Goal: Information Seeking & Learning: Learn about a topic

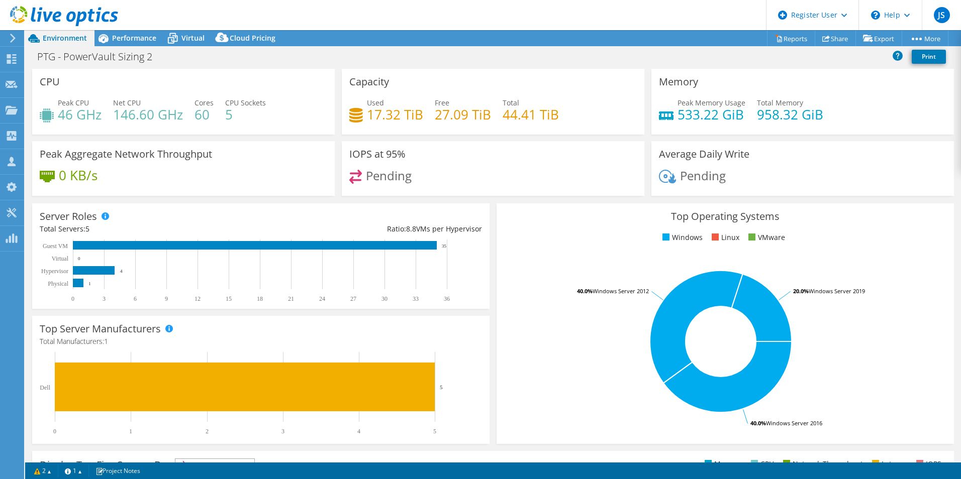
select select "USD"
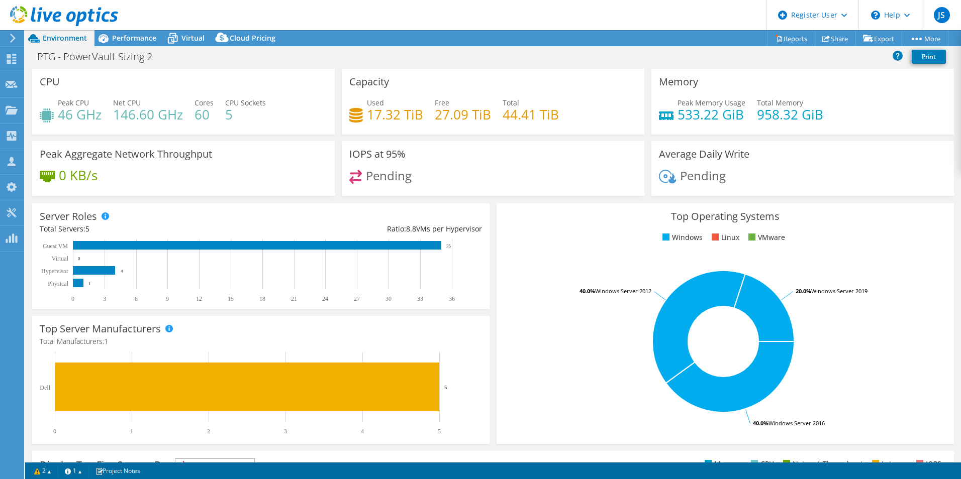
click at [702, 181] on span "Pending" at bounding box center [703, 175] width 46 height 17
click at [113, 35] on span "Performance" at bounding box center [134, 38] width 44 height 10
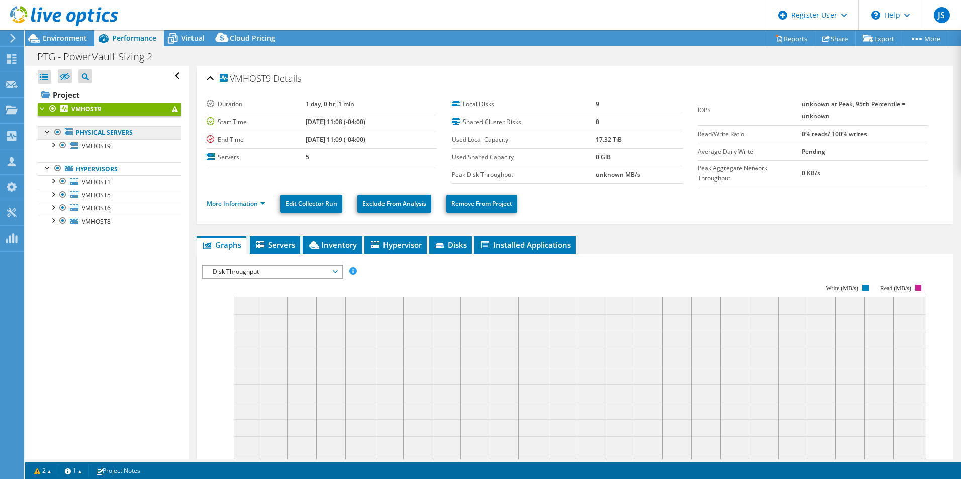
click at [111, 131] on link "Physical Servers" at bounding box center [109, 132] width 143 height 13
click at [109, 136] on link "Physical Servers" at bounding box center [109, 132] width 143 height 13
drag, startPoint x: 109, startPoint y: 136, endPoint x: 96, endPoint y: 156, distance: 23.0
click at [97, 156] on ul "Physical Servers VMHOST9 0 C: 1" at bounding box center [109, 177] width 143 height 122
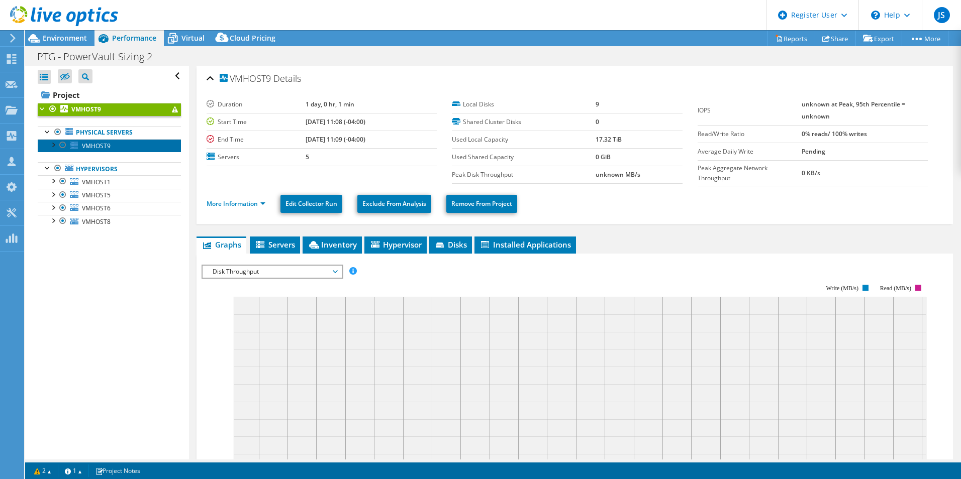
drag, startPoint x: 96, startPoint y: 156, endPoint x: 91, endPoint y: 144, distance: 12.6
click at [93, 146] on span "VMHOST9" at bounding box center [96, 146] width 29 height 9
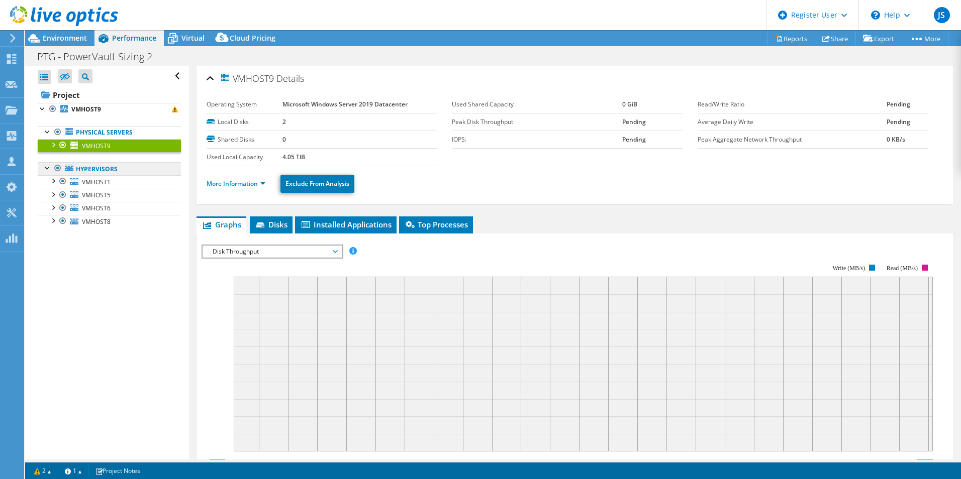
click at [92, 164] on link "Hypervisors" at bounding box center [109, 168] width 143 height 13
click at [93, 173] on link "Hypervisors" at bounding box center [109, 168] width 143 height 13
click at [87, 190] on link "VMHOST5" at bounding box center [109, 195] width 143 height 13
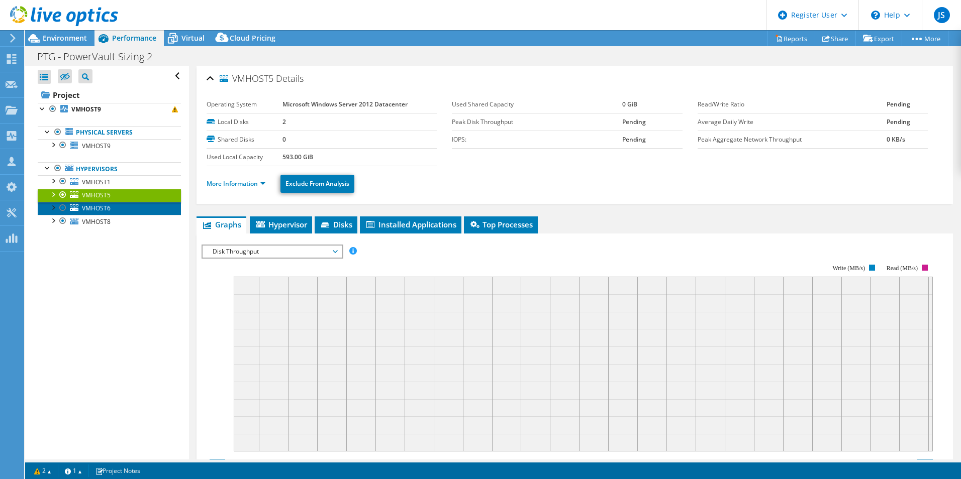
click at [89, 212] on span "VMHOST6" at bounding box center [96, 208] width 29 height 9
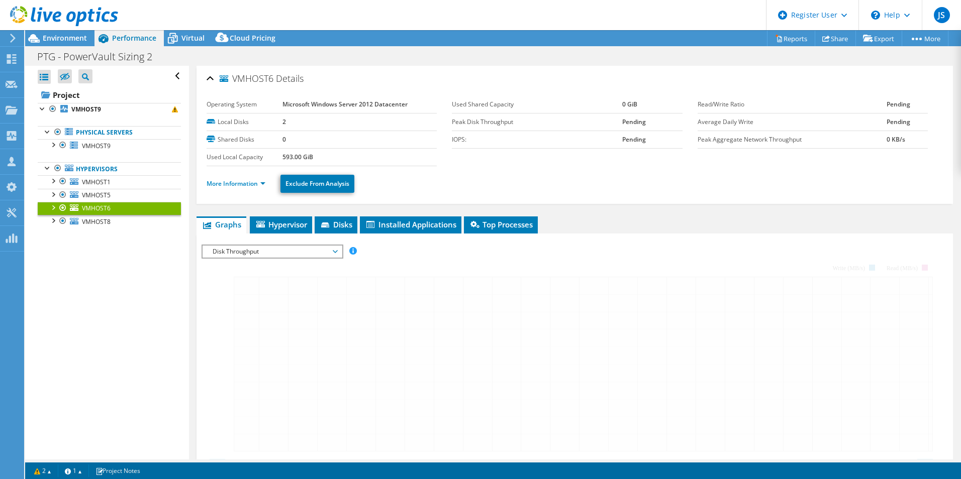
click at [94, 230] on ul "Physical Servers VMHOST9 0 C: 1" at bounding box center [109, 177] width 143 height 122
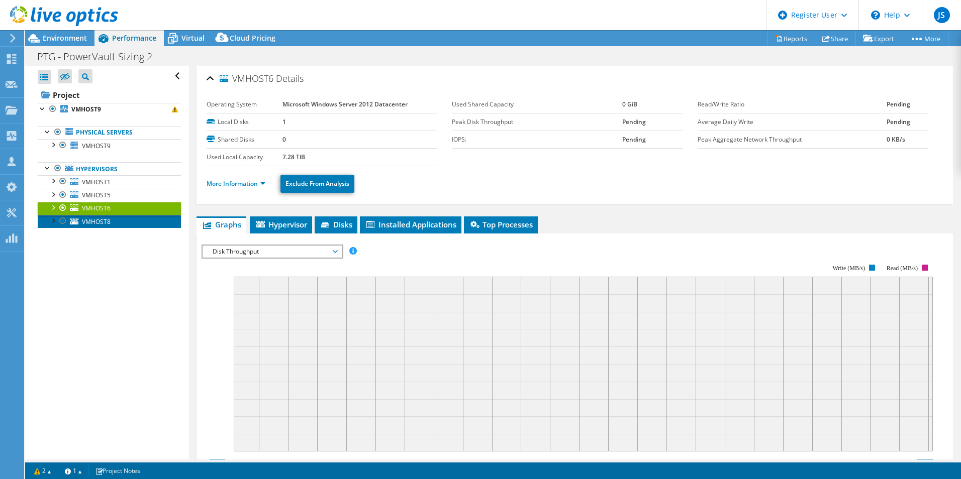
click at [93, 220] on span "VMHOST8" at bounding box center [96, 222] width 29 height 9
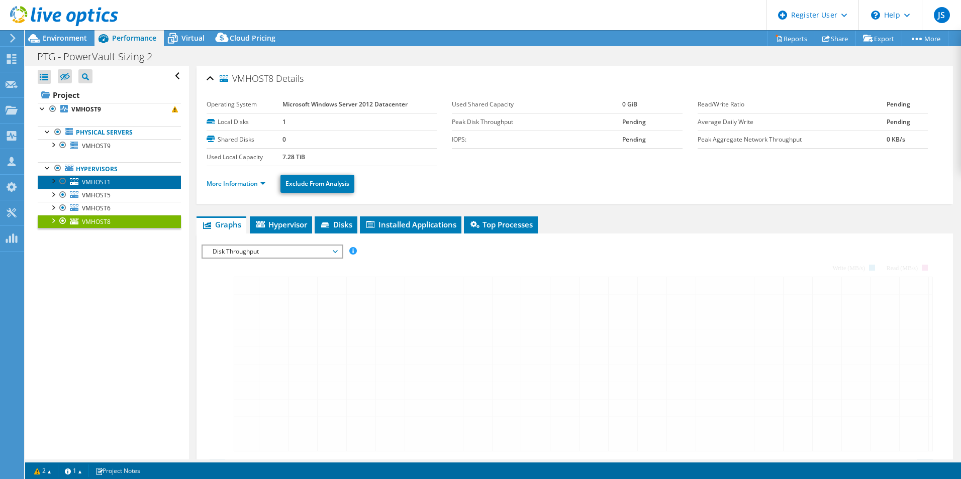
click at [98, 183] on span "VMHOST1" at bounding box center [96, 182] width 29 height 9
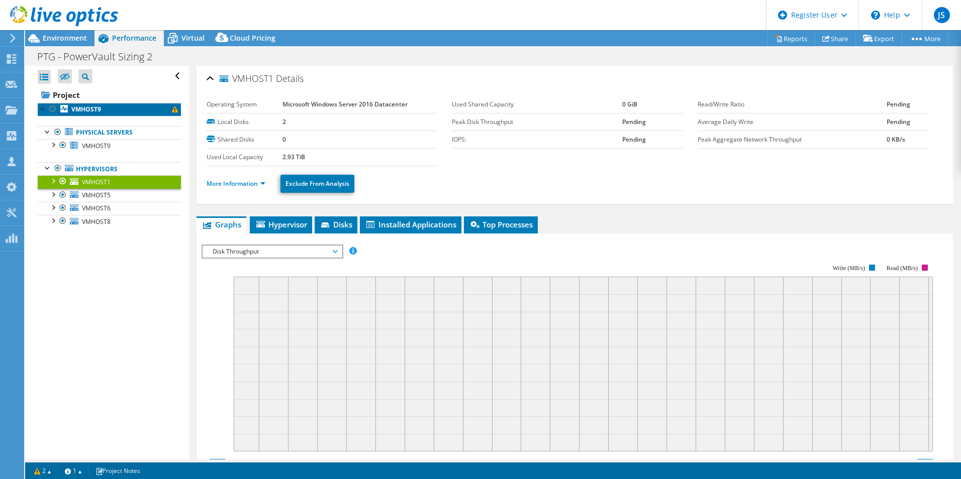
click at [90, 109] on b "VMHOST9" at bounding box center [86, 109] width 30 height 9
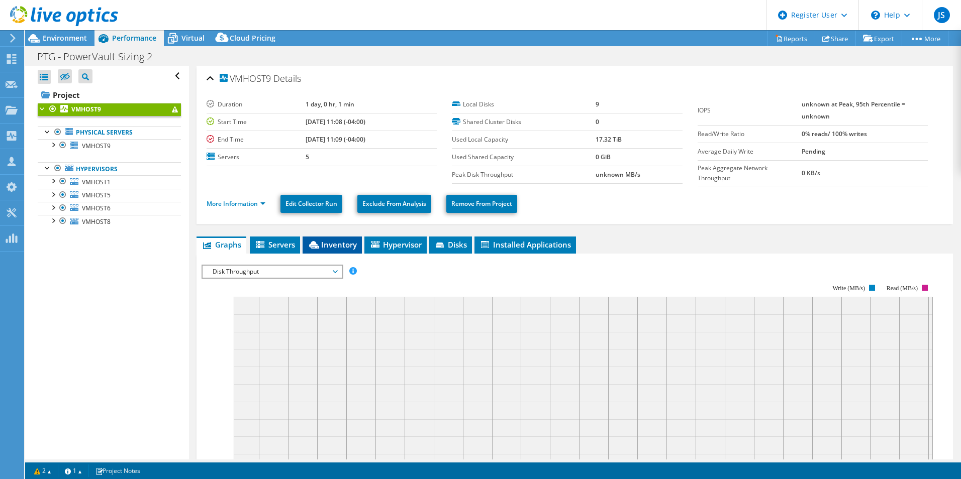
click at [347, 248] on span "Inventory" at bounding box center [331, 245] width 49 height 10
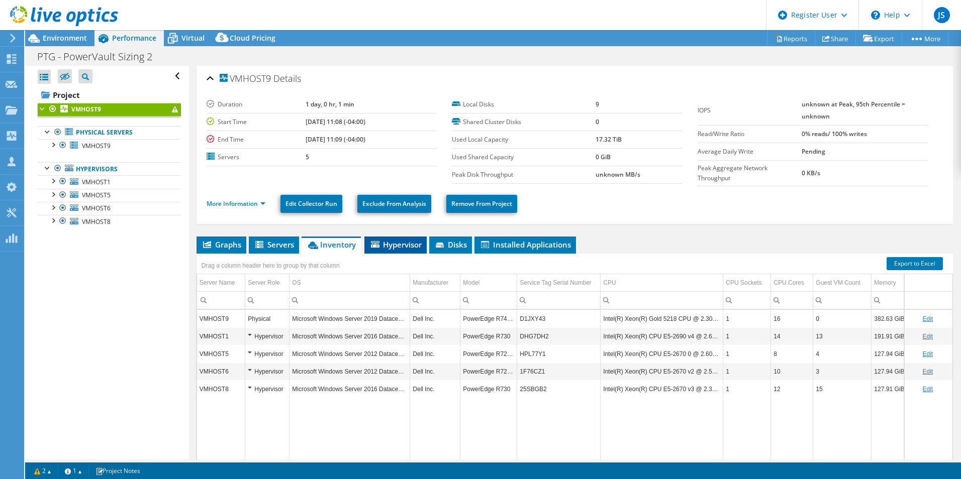
click at [393, 246] on span "Hypervisor" at bounding box center [395, 245] width 52 height 10
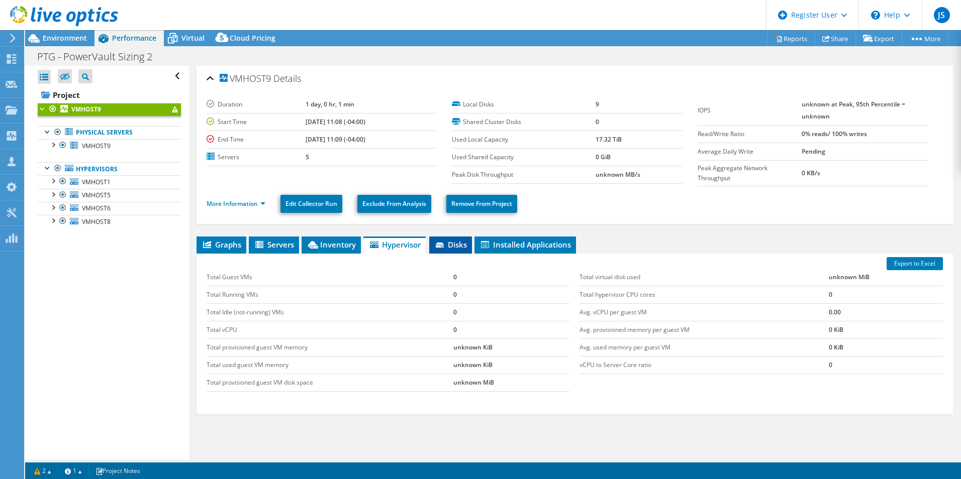
click at [462, 238] on li "Disks" at bounding box center [450, 245] width 43 height 17
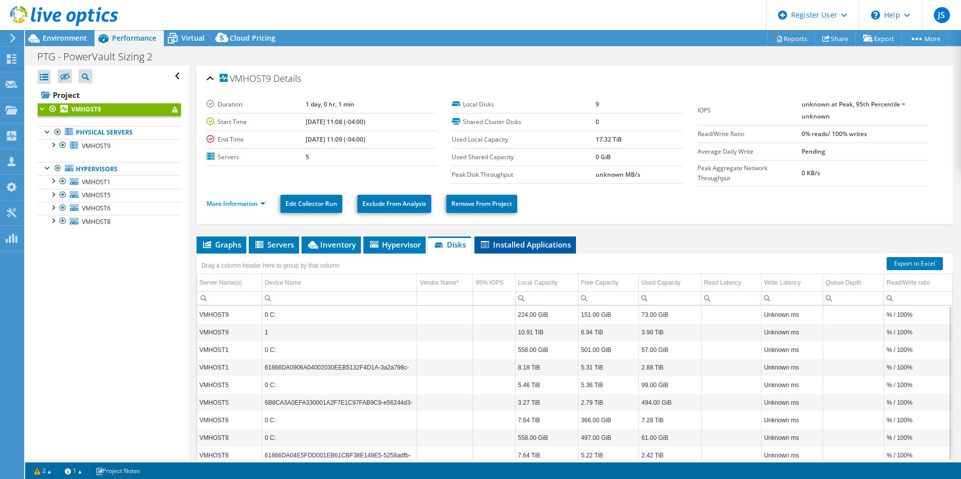
click at [532, 239] on li "Installed Applications" at bounding box center [524, 245] width 101 height 17
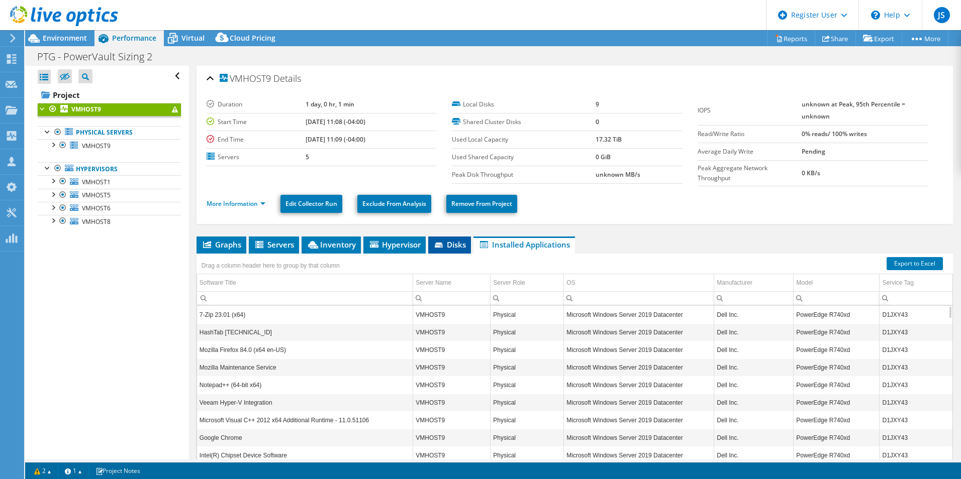
click at [447, 247] on span "Disks" at bounding box center [449, 245] width 33 height 10
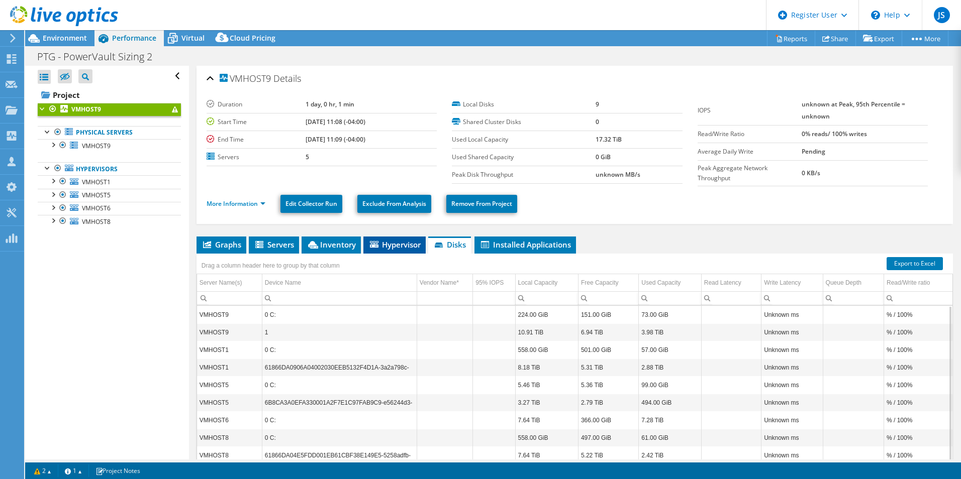
click at [401, 246] on span "Hypervisor" at bounding box center [394, 245] width 52 height 10
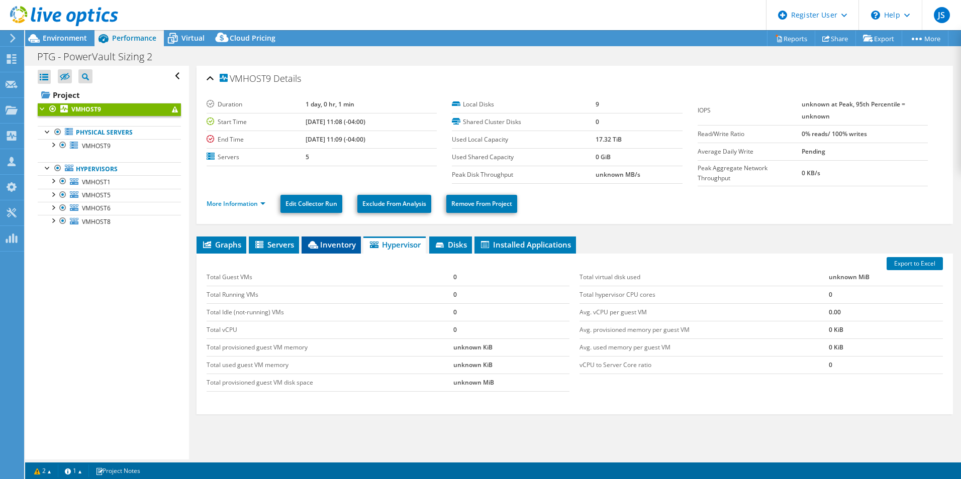
click at [351, 244] on span "Inventory" at bounding box center [330, 245] width 49 height 10
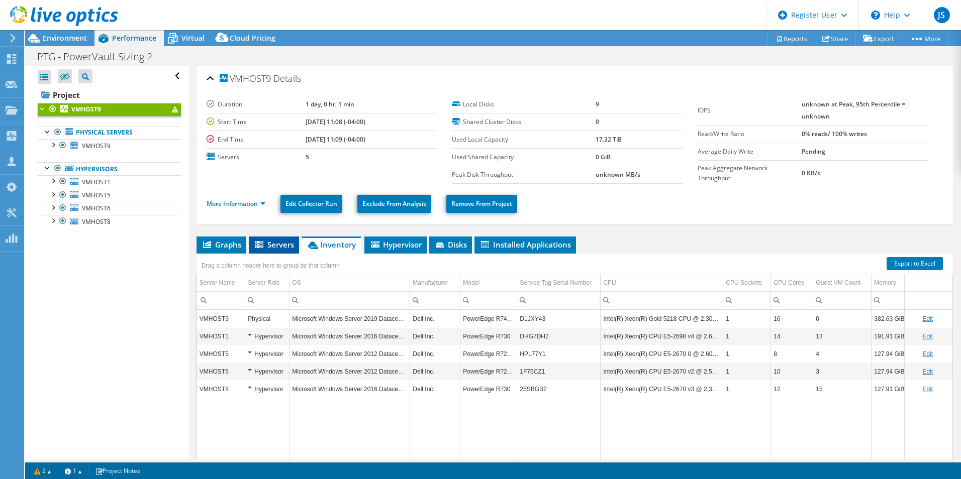
click at [269, 244] on span "Servers" at bounding box center [274, 245] width 40 height 10
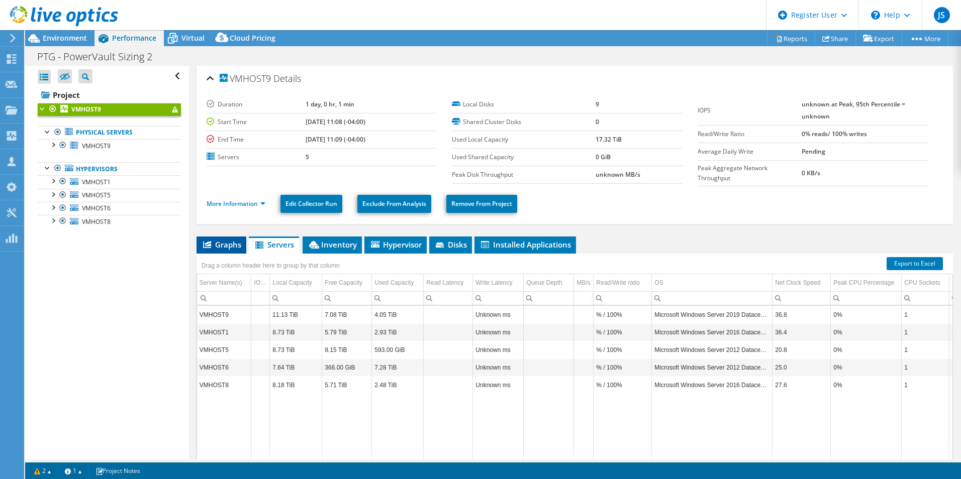
click at [236, 246] on span "Graphs" at bounding box center [221, 245] width 40 height 10
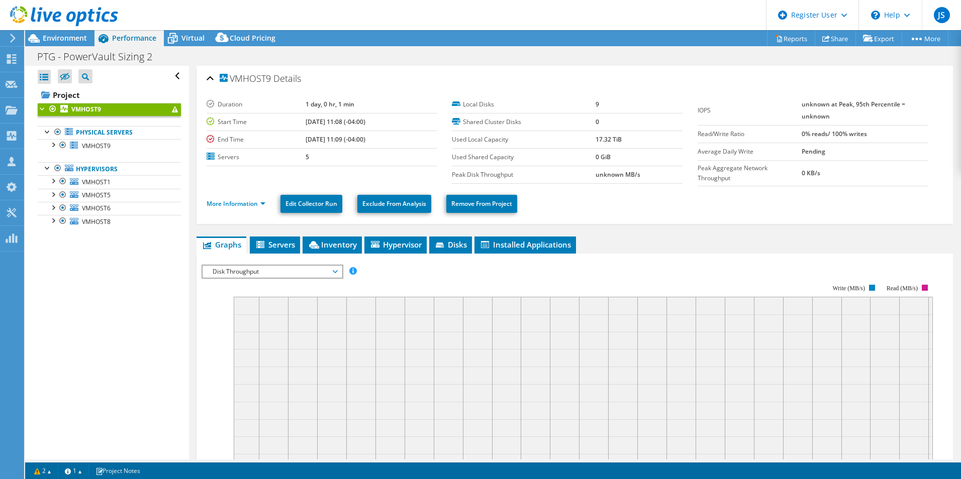
click at [280, 271] on span "Disk Throughput" at bounding box center [271, 272] width 129 height 12
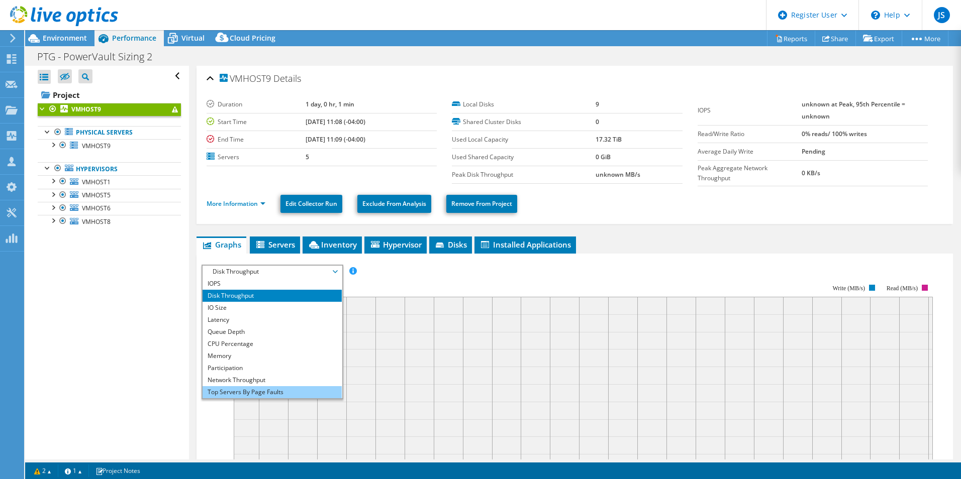
click at [284, 388] on li "Top Servers By Page Faults" at bounding box center [271, 392] width 139 height 12
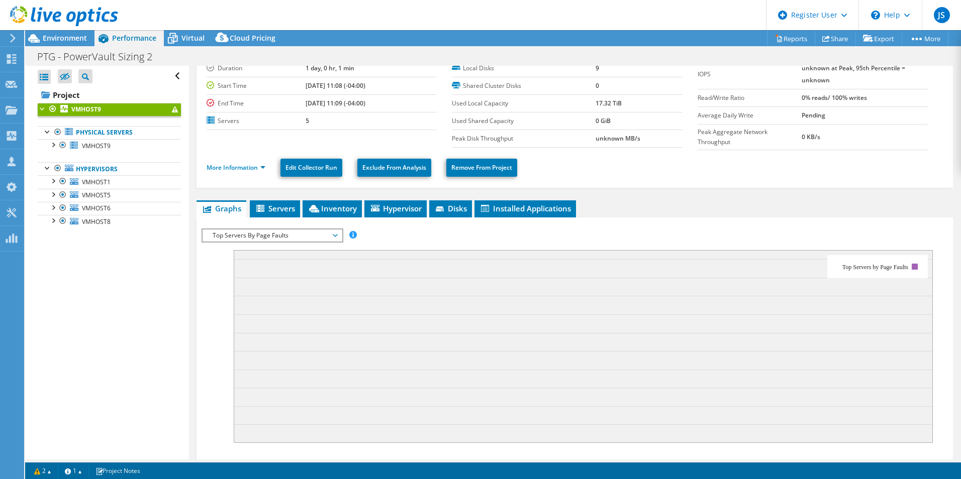
scroll to position [50, 0]
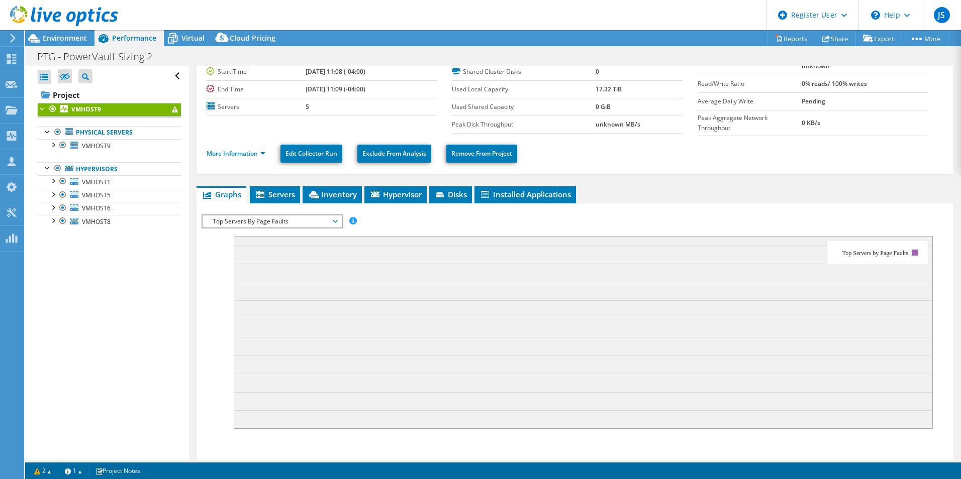
click at [299, 223] on span "Top Servers By Page Faults" at bounding box center [271, 222] width 129 height 12
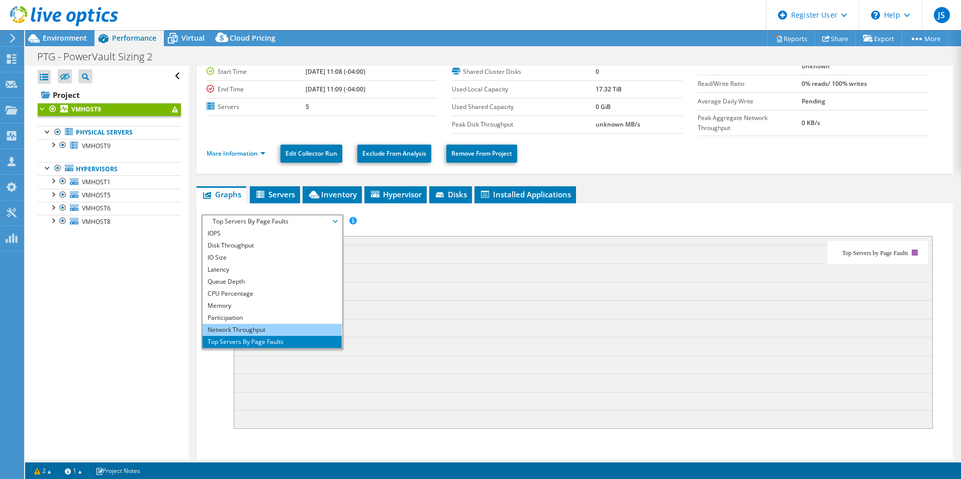
click at [319, 324] on li "Network Throughput" at bounding box center [271, 330] width 139 height 12
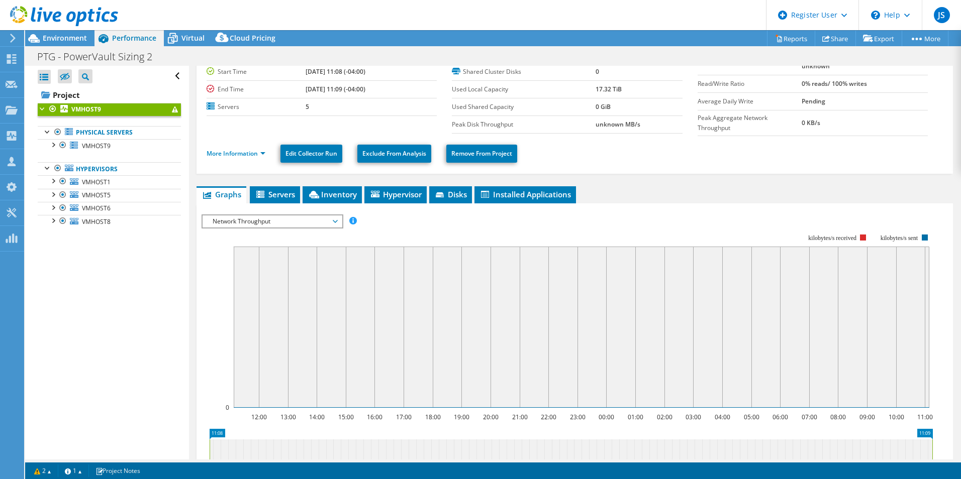
click at [299, 220] on span "Network Throughput" at bounding box center [271, 222] width 129 height 12
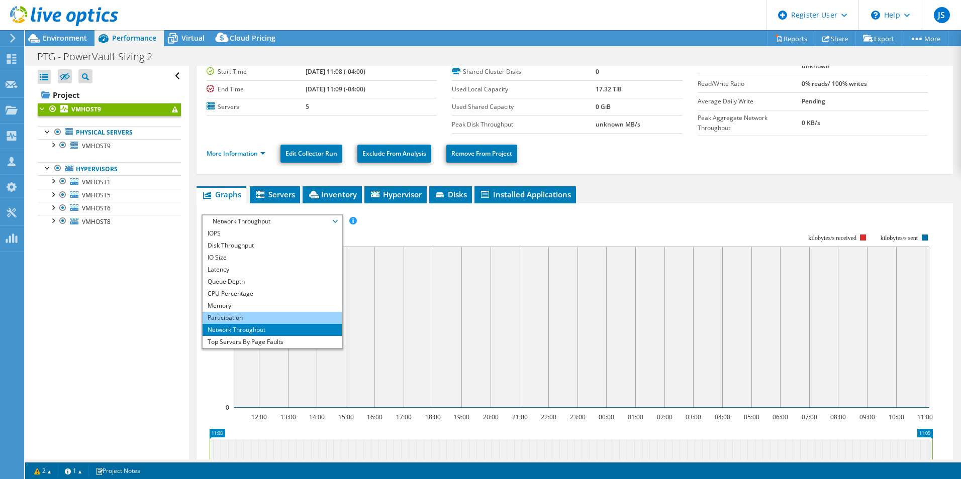
click at [308, 321] on li "Participation" at bounding box center [271, 318] width 139 height 12
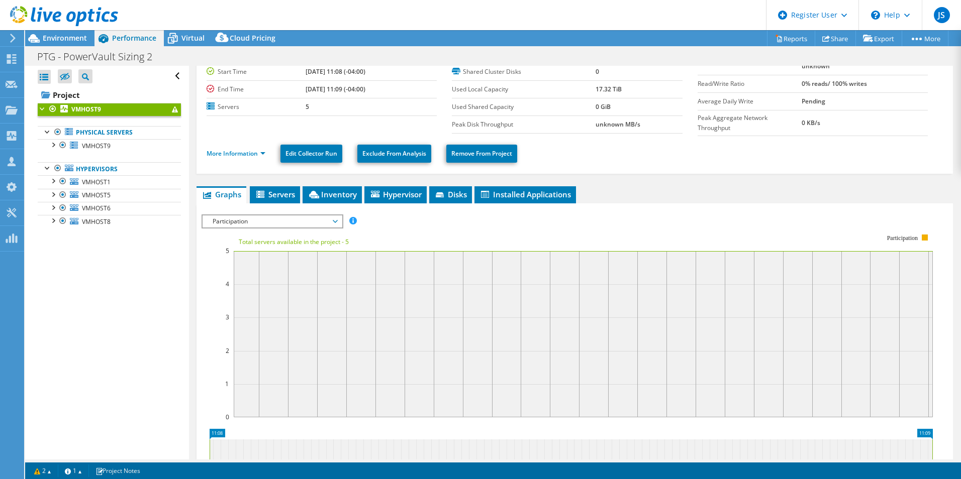
click at [306, 228] on div "Participation IOPS Disk Throughput IO Size Latency Queue Depth CPU Percentage M…" at bounding box center [272, 222] width 142 height 14
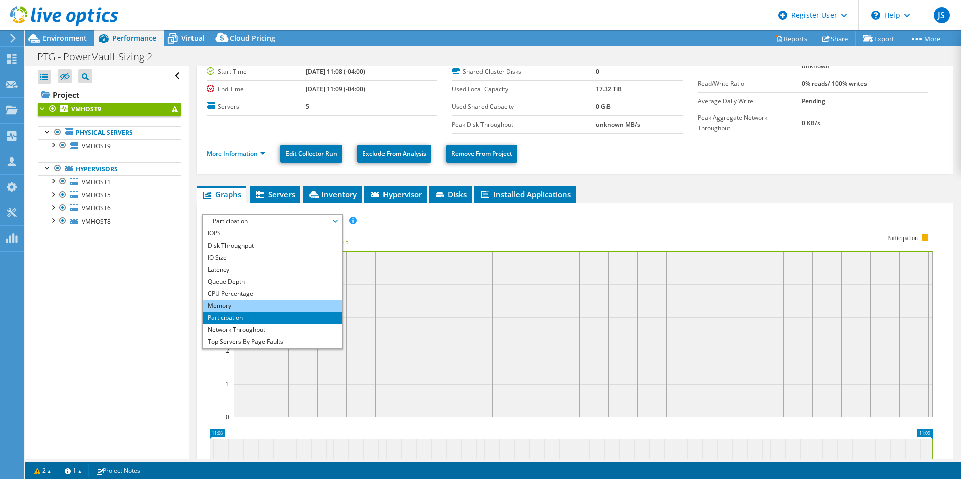
click at [309, 305] on li "Memory" at bounding box center [271, 306] width 139 height 12
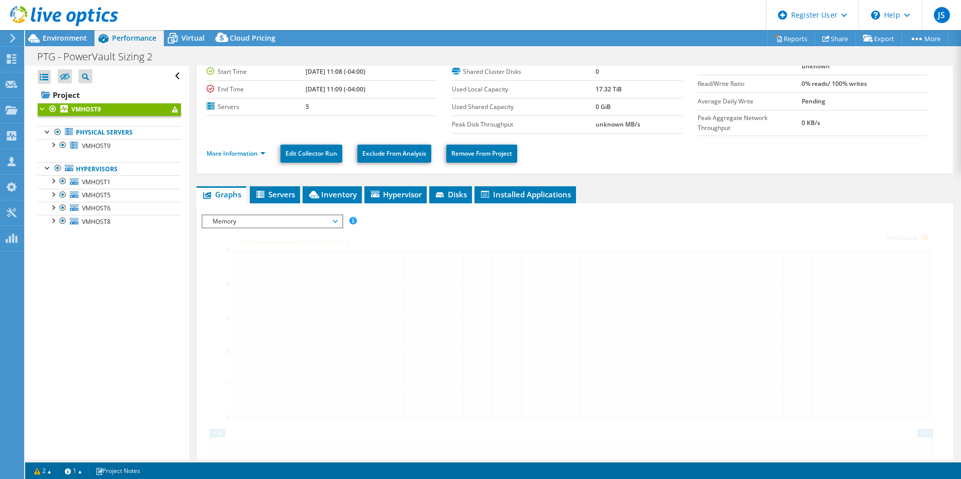
click at [300, 216] on span "Memory" at bounding box center [271, 222] width 129 height 12
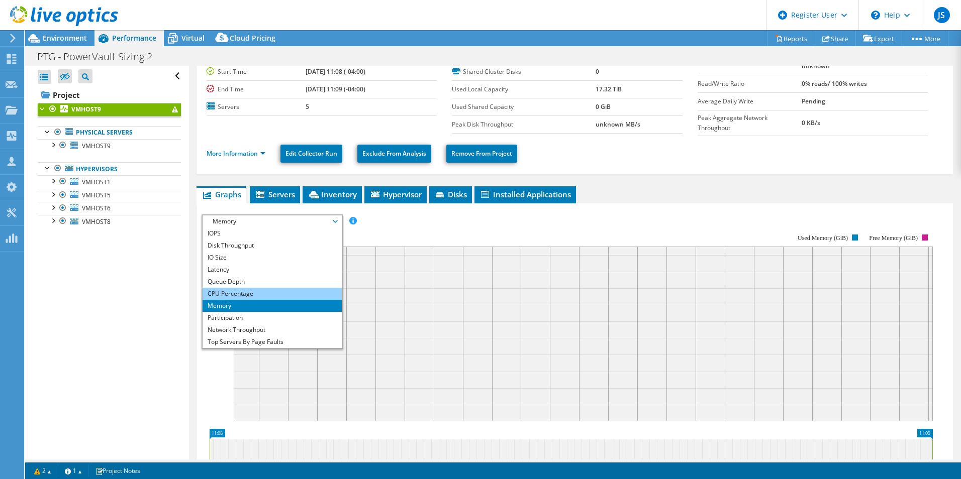
click at [314, 295] on li "CPU Percentage" at bounding box center [271, 294] width 139 height 12
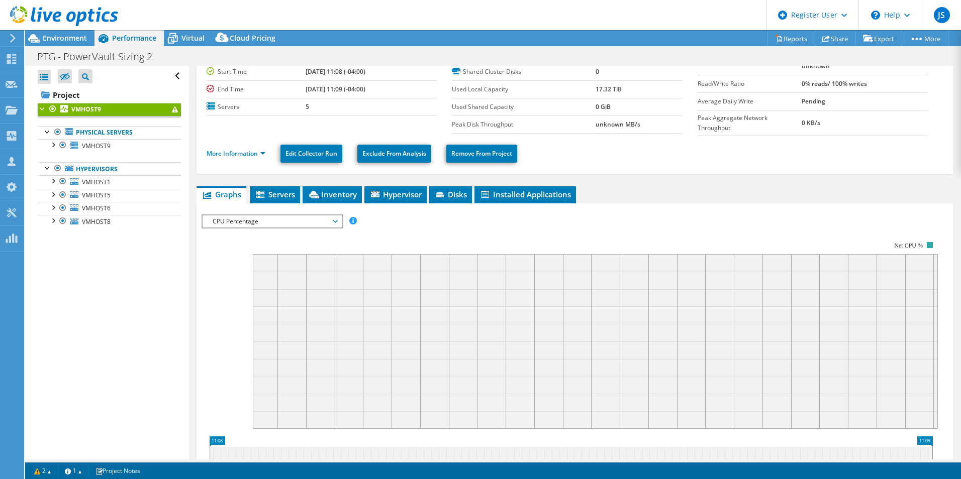
click at [288, 219] on span "CPU Percentage" at bounding box center [271, 222] width 129 height 12
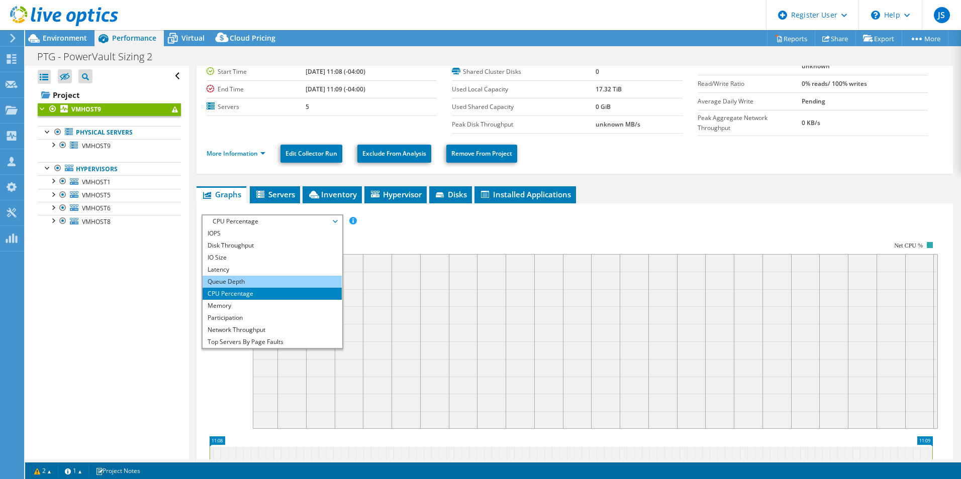
click at [300, 284] on li "Queue Depth" at bounding box center [271, 282] width 139 height 12
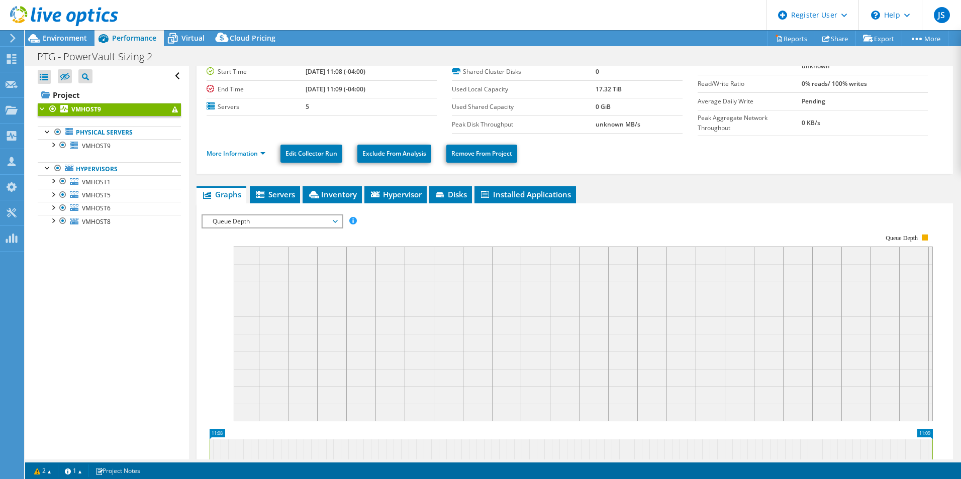
click at [292, 230] on div at bounding box center [574, 386] width 746 height 343
drag, startPoint x: 295, startPoint y: 228, endPoint x: 294, endPoint y: 222, distance: 6.1
click at [295, 227] on div "Queue Depth IOPS Disk Throughput IO Size Latency Queue Depth CPU Percentage Mem…" at bounding box center [272, 222] width 142 height 14
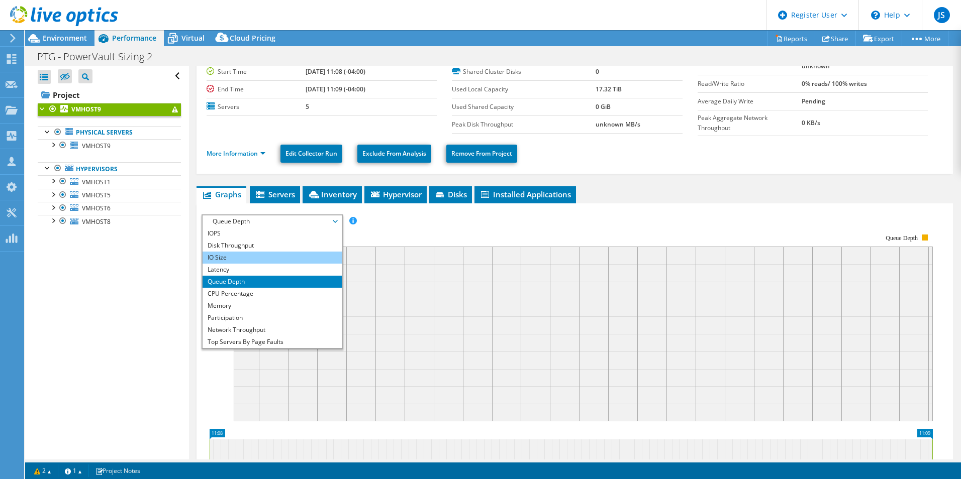
click at [299, 261] on li "IO Size" at bounding box center [271, 258] width 139 height 12
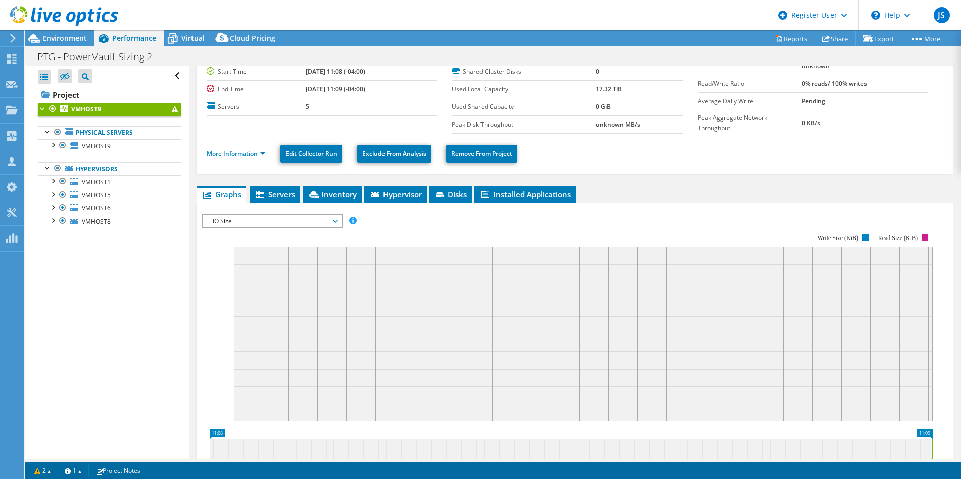
click at [292, 216] on span "IO Size" at bounding box center [271, 222] width 129 height 12
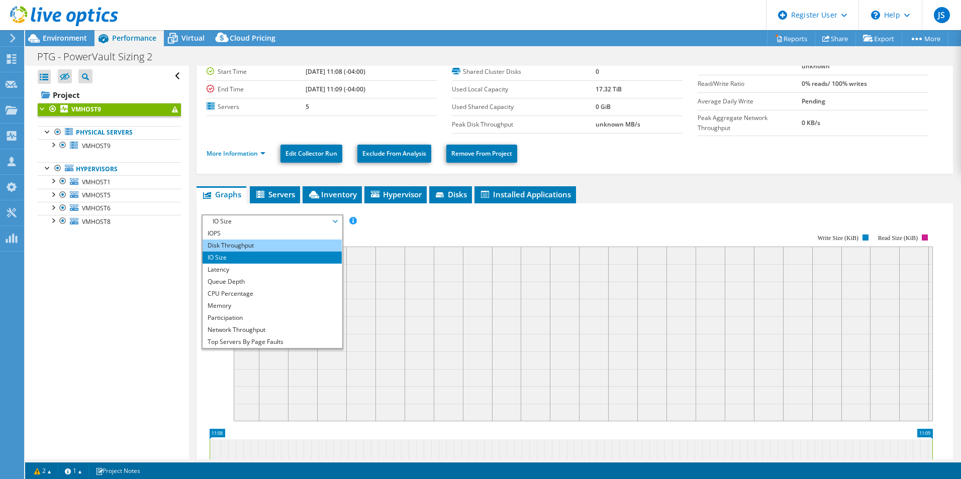
click at [296, 248] on li "Disk Throughput" at bounding box center [271, 246] width 139 height 12
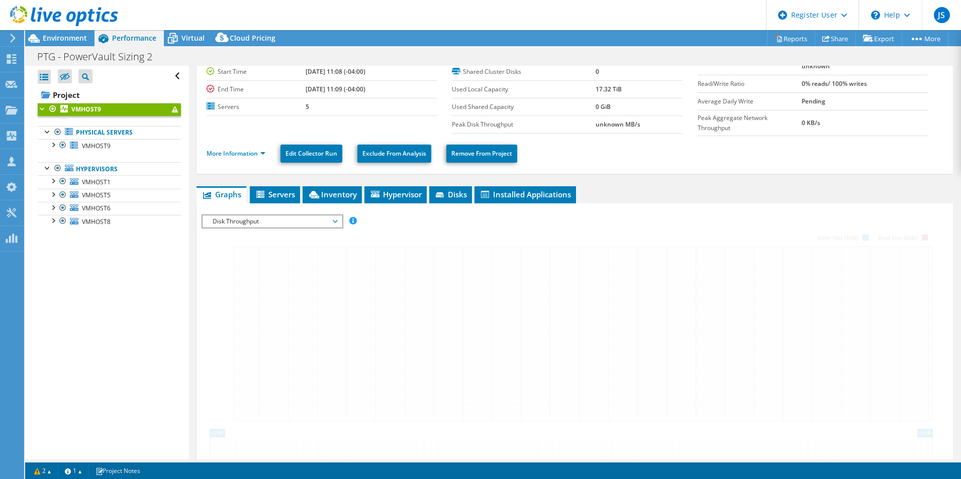
click at [292, 220] on span "Disk Throughput" at bounding box center [271, 222] width 129 height 12
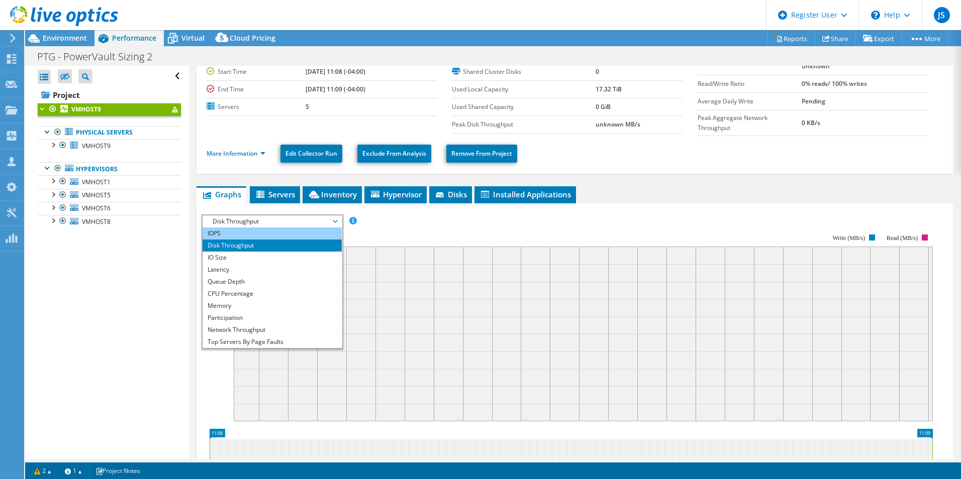
click at [296, 237] on li "IOPS" at bounding box center [271, 234] width 139 height 12
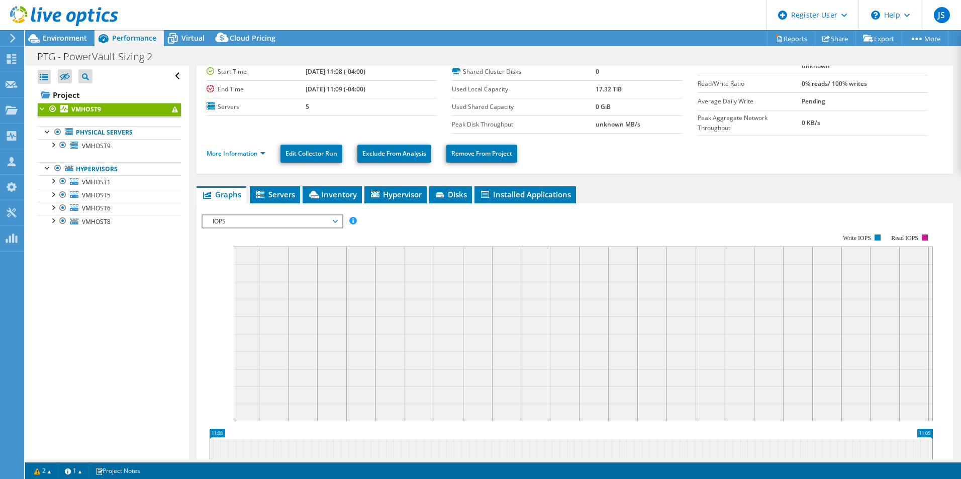
scroll to position [0, 0]
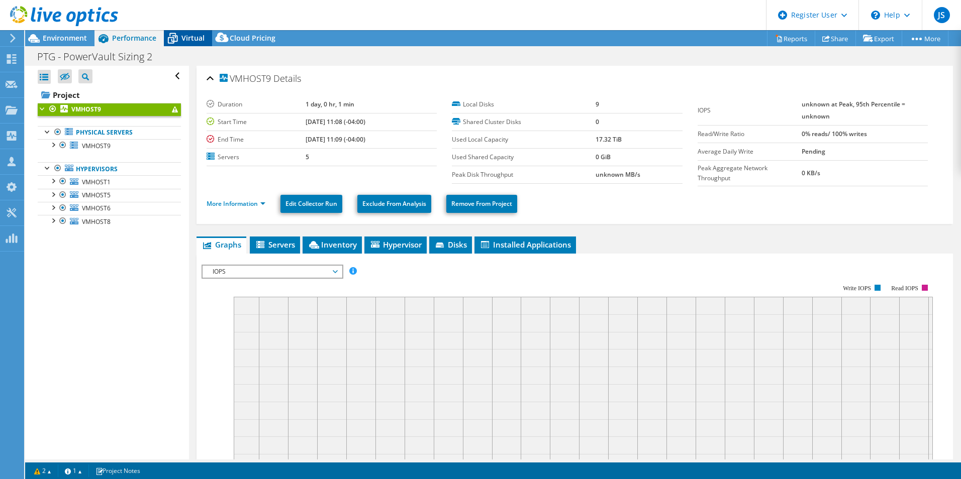
click at [197, 35] on span "Virtual" at bounding box center [192, 38] width 23 height 10
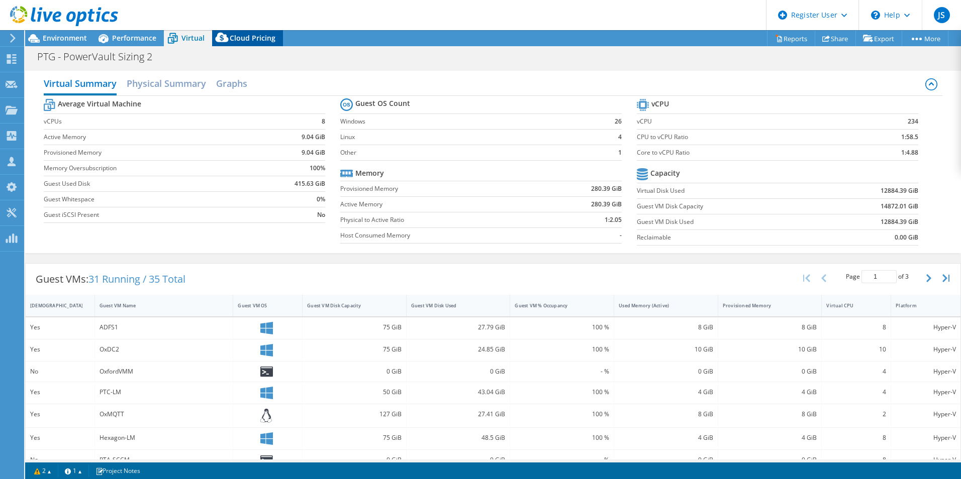
click at [251, 40] on span "Cloud Pricing" at bounding box center [253, 38] width 46 height 10
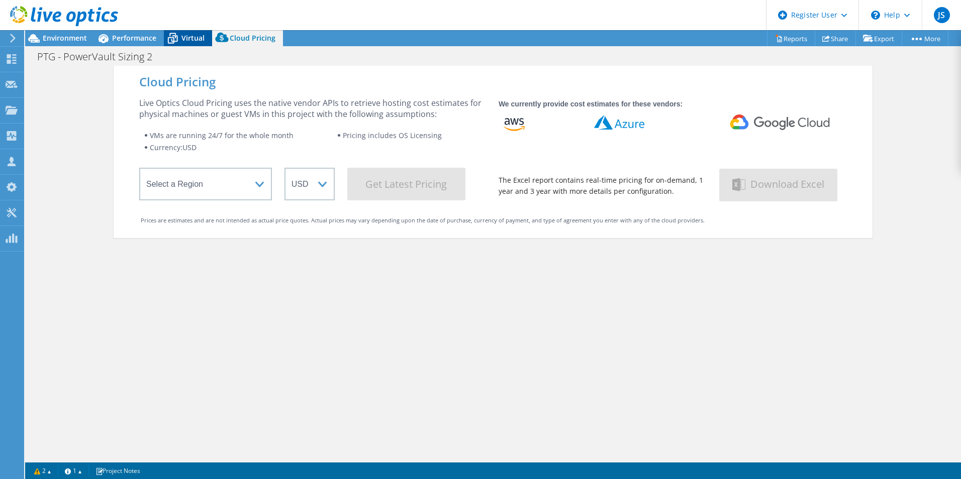
click at [200, 35] on span "Virtual" at bounding box center [192, 38] width 23 height 10
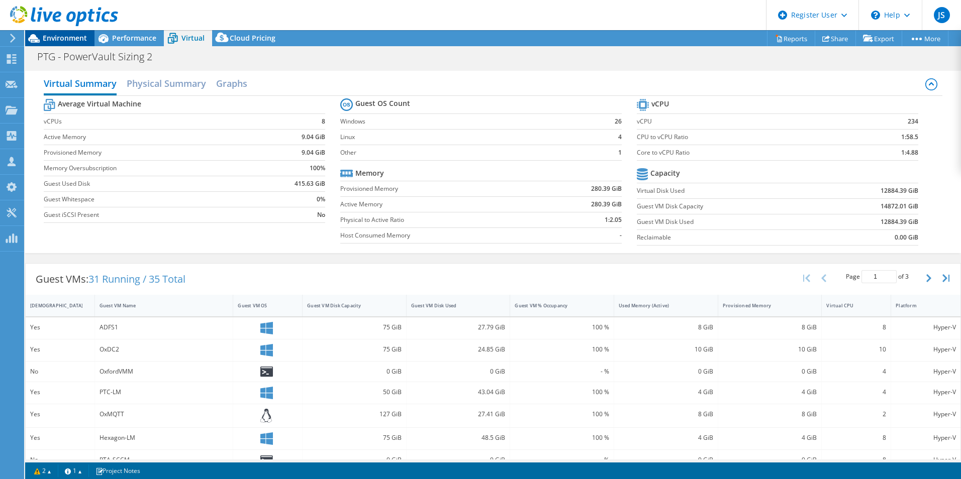
click at [85, 42] on span "Environment" at bounding box center [65, 38] width 44 height 10
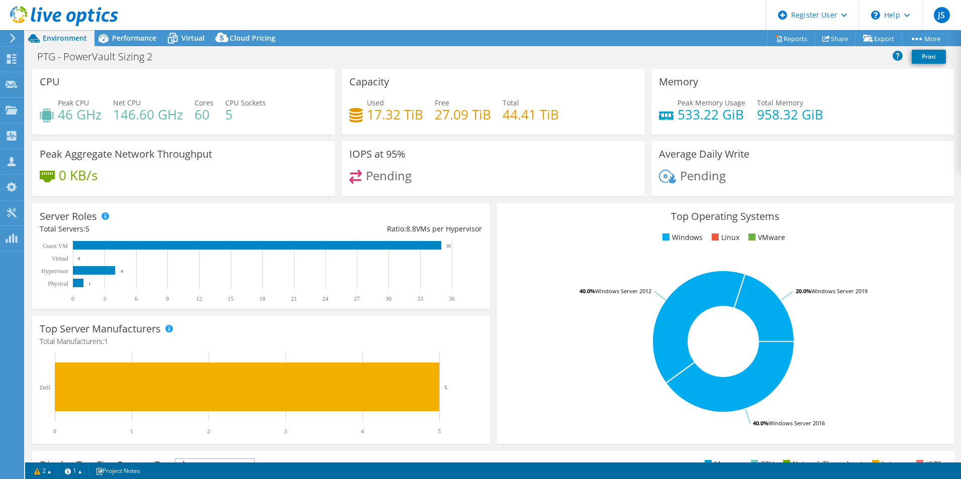
click at [390, 118] on h4 "17.32 TiB" at bounding box center [395, 114] width 56 height 11
click at [511, 105] on span "Total" at bounding box center [510, 103] width 17 height 10
click at [552, 105] on div "Total 44.41 TiB" at bounding box center [530, 108] width 56 height 23
click at [375, 86] on h3 "Capacity" at bounding box center [369, 81] width 40 height 11
click at [373, 85] on h3 "Capacity" at bounding box center [369, 81] width 40 height 11
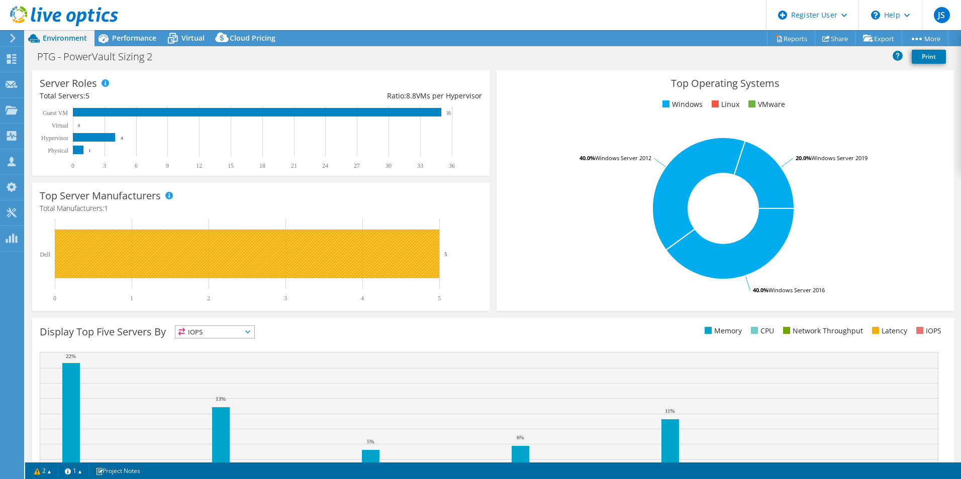
scroll to position [191, 0]
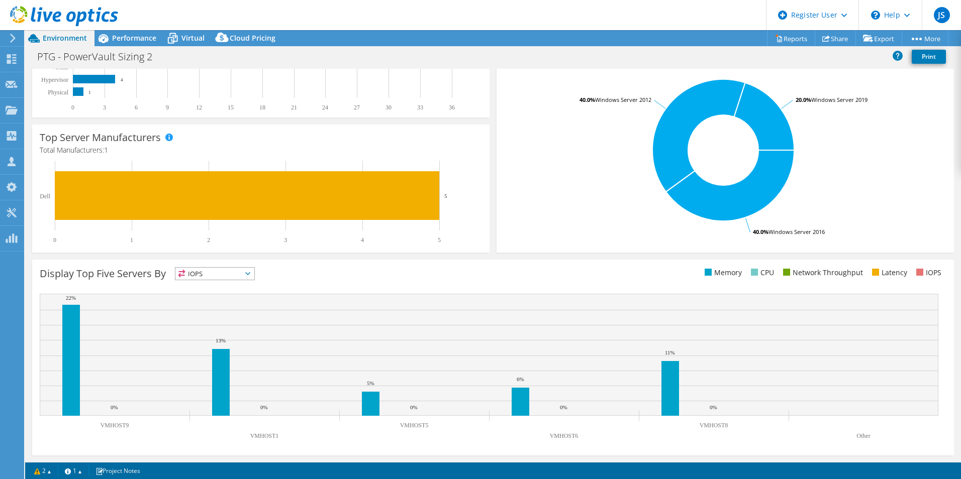
click at [227, 266] on div "Display Top Five Servers By IOPS IOPS" at bounding box center [492, 358] width 921 height 196
click at [229, 277] on span "IOPS" at bounding box center [214, 274] width 79 height 12
click at [229, 297] on li "Memory" at bounding box center [214, 301] width 79 height 14
click at [235, 273] on span "Memory" at bounding box center [208, 274] width 66 height 12
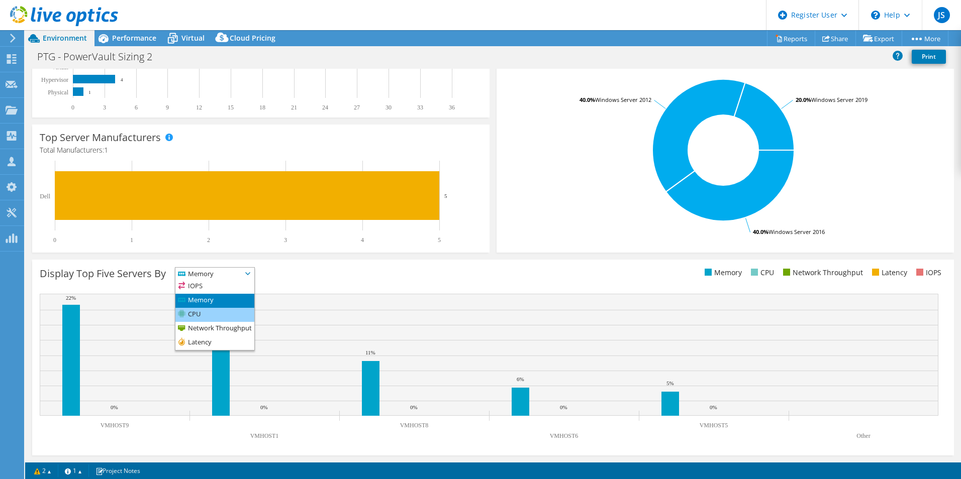
click at [245, 316] on li "CPU" at bounding box center [214, 315] width 79 height 14
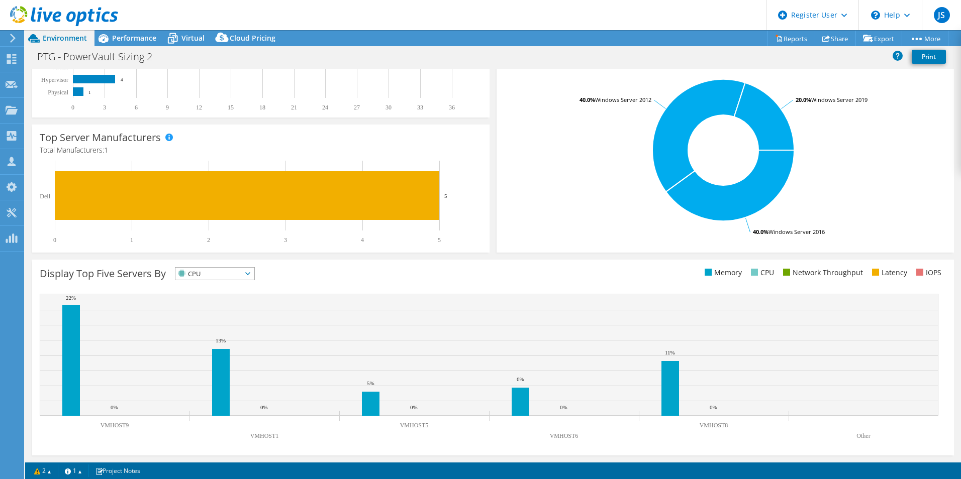
click at [252, 266] on div "Display Top Five Servers By CPU IOPS" at bounding box center [492, 358] width 921 height 196
click at [252, 280] on div "CPU IOPS" at bounding box center [215, 273] width 80 height 13
click at [237, 331] on li "Network Throughput" at bounding box center [214, 329] width 79 height 14
click at [235, 263] on div "Display Top Five Servers By Network Throughput IOPS" at bounding box center [492, 358] width 921 height 196
click at [238, 279] on span "Network Throughput" at bounding box center [219, 274] width 89 height 12
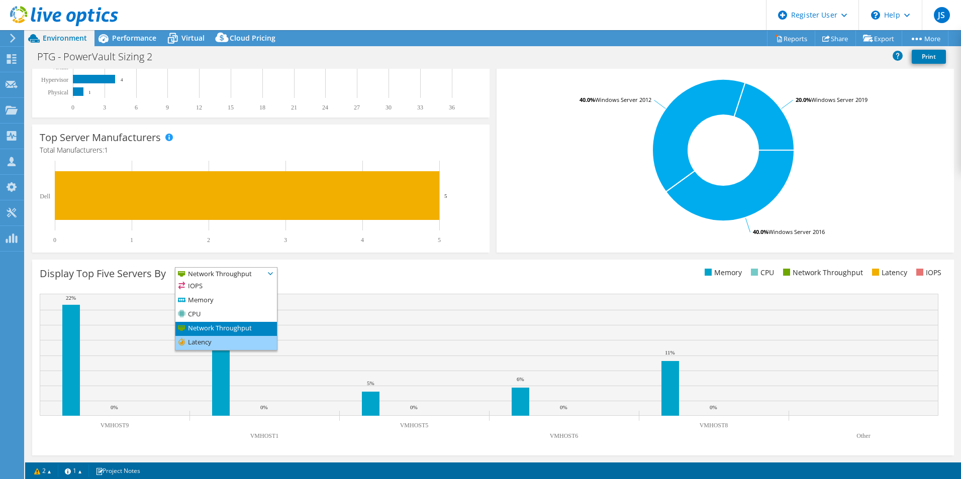
click at [239, 337] on li "Latency" at bounding box center [225, 343] width 101 height 14
click at [242, 275] on span "Latency" at bounding box center [208, 274] width 66 height 12
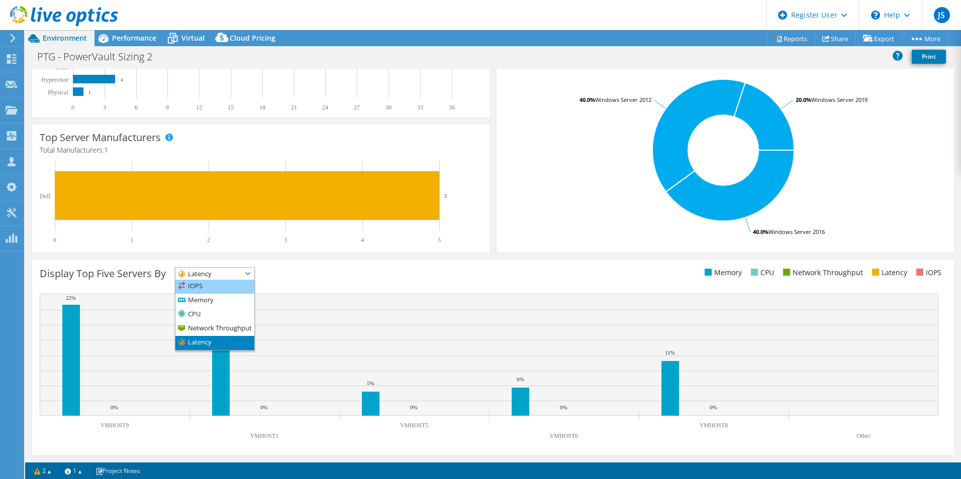
click at [244, 290] on li "IOPS" at bounding box center [214, 287] width 79 height 14
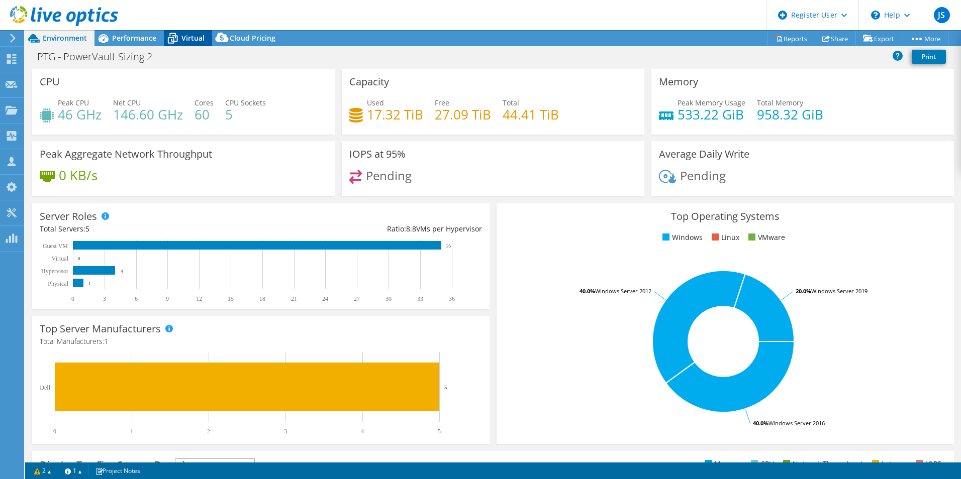
click at [169, 44] on icon at bounding box center [173, 39] width 18 height 18
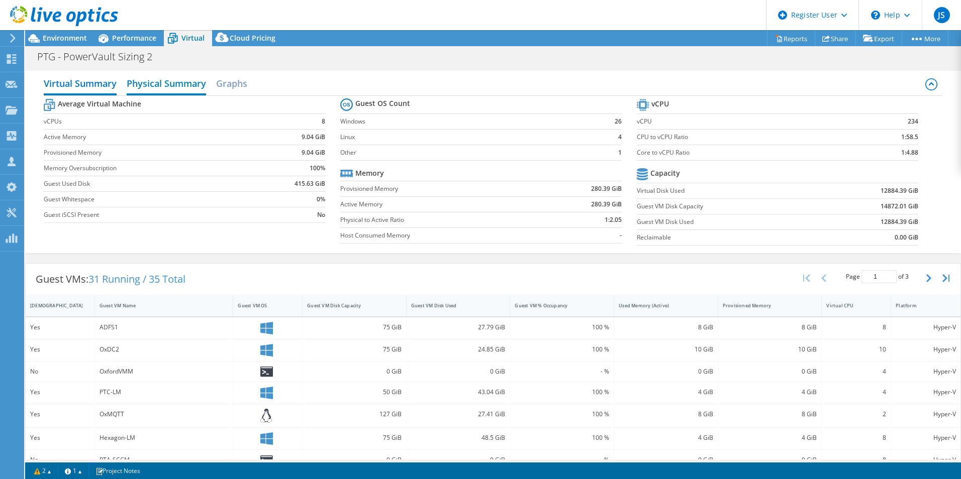
click at [174, 82] on h2 "Physical Summary" at bounding box center [166, 84] width 79 height 22
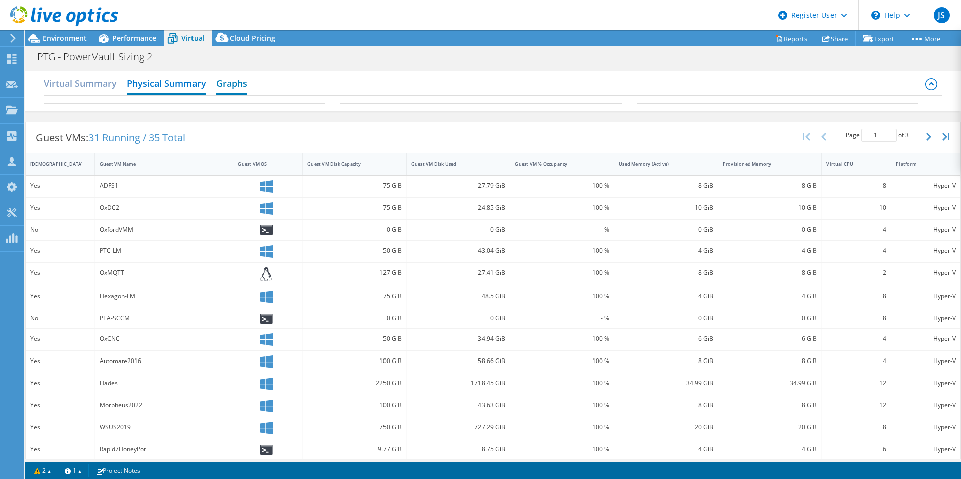
click at [220, 87] on h2 "Graphs" at bounding box center [231, 84] width 31 height 22
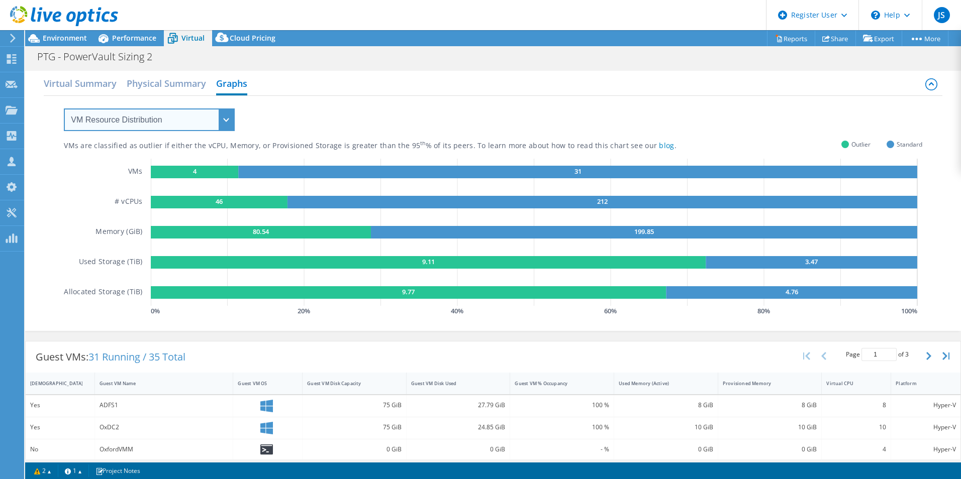
click at [198, 123] on select "VM Resource Distribution Provisioning Contrast Over Provisioning" at bounding box center [149, 120] width 171 height 23
click at [64, 109] on select "VM Resource Distribution Provisioning Contrast Over Provisioning" at bounding box center [149, 120] width 171 height 23
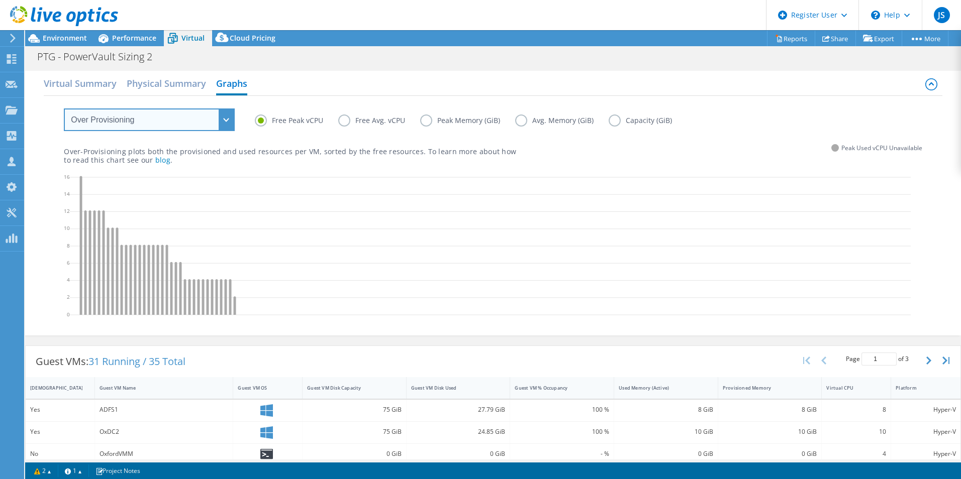
click at [201, 120] on select "VM Resource Distribution Provisioning Contrast Over Provisioning" at bounding box center [149, 120] width 171 height 23
click at [206, 120] on select "VM Resource Distribution Provisioning Contrast Over Provisioning" at bounding box center [149, 120] width 171 height 23
click at [158, 124] on select "VM Resource Distribution Provisioning Contrast Over Provisioning" at bounding box center [149, 120] width 171 height 23
click at [64, 109] on select "VM Resource Distribution Provisioning Contrast Over Provisioning" at bounding box center [149, 120] width 171 height 23
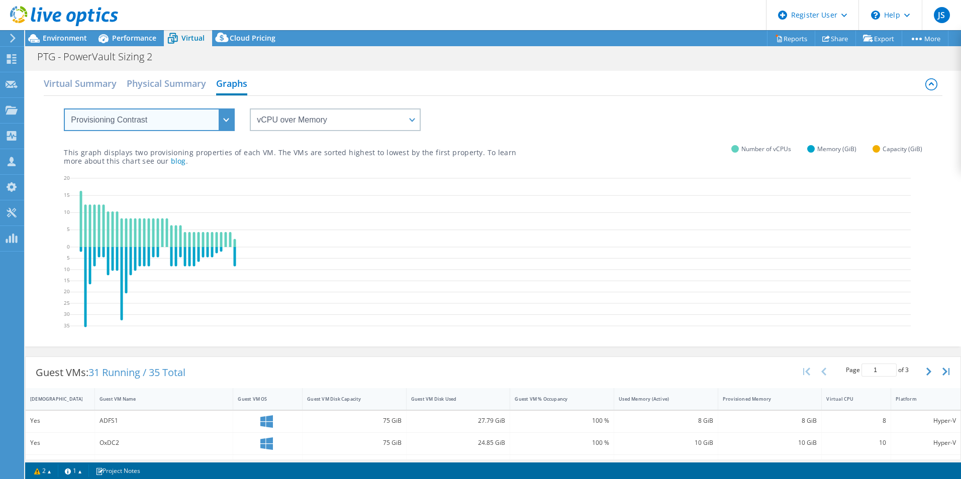
click at [171, 121] on select "VM Resource Distribution Provisioning Contrast Over Provisioning" at bounding box center [149, 120] width 171 height 23
select select "VM Resource Distribution"
click at [64, 109] on select "VM Resource Distribution Provisioning Contrast Over Provisioning" at bounding box center [149, 120] width 171 height 23
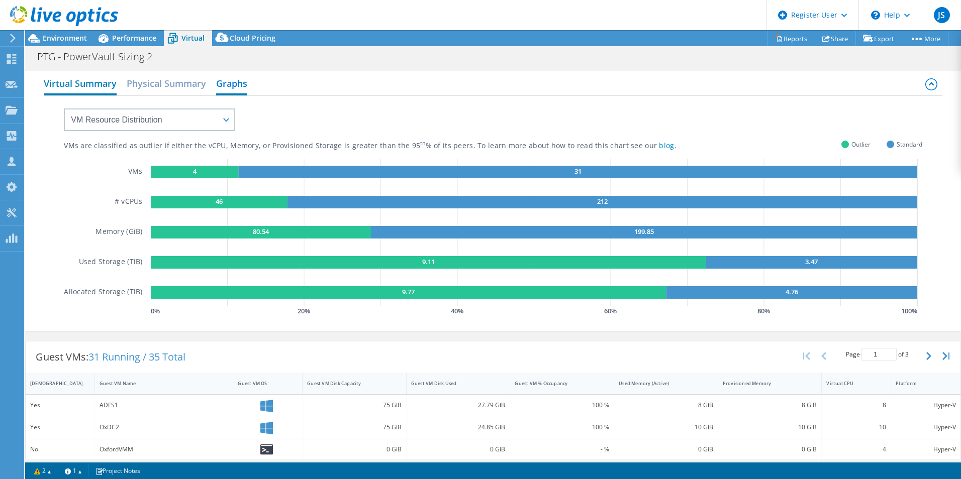
click at [103, 80] on h2 "Virtual Summary" at bounding box center [80, 84] width 73 height 22
